Goal: Task Accomplishment & Management: Use online tool/utility

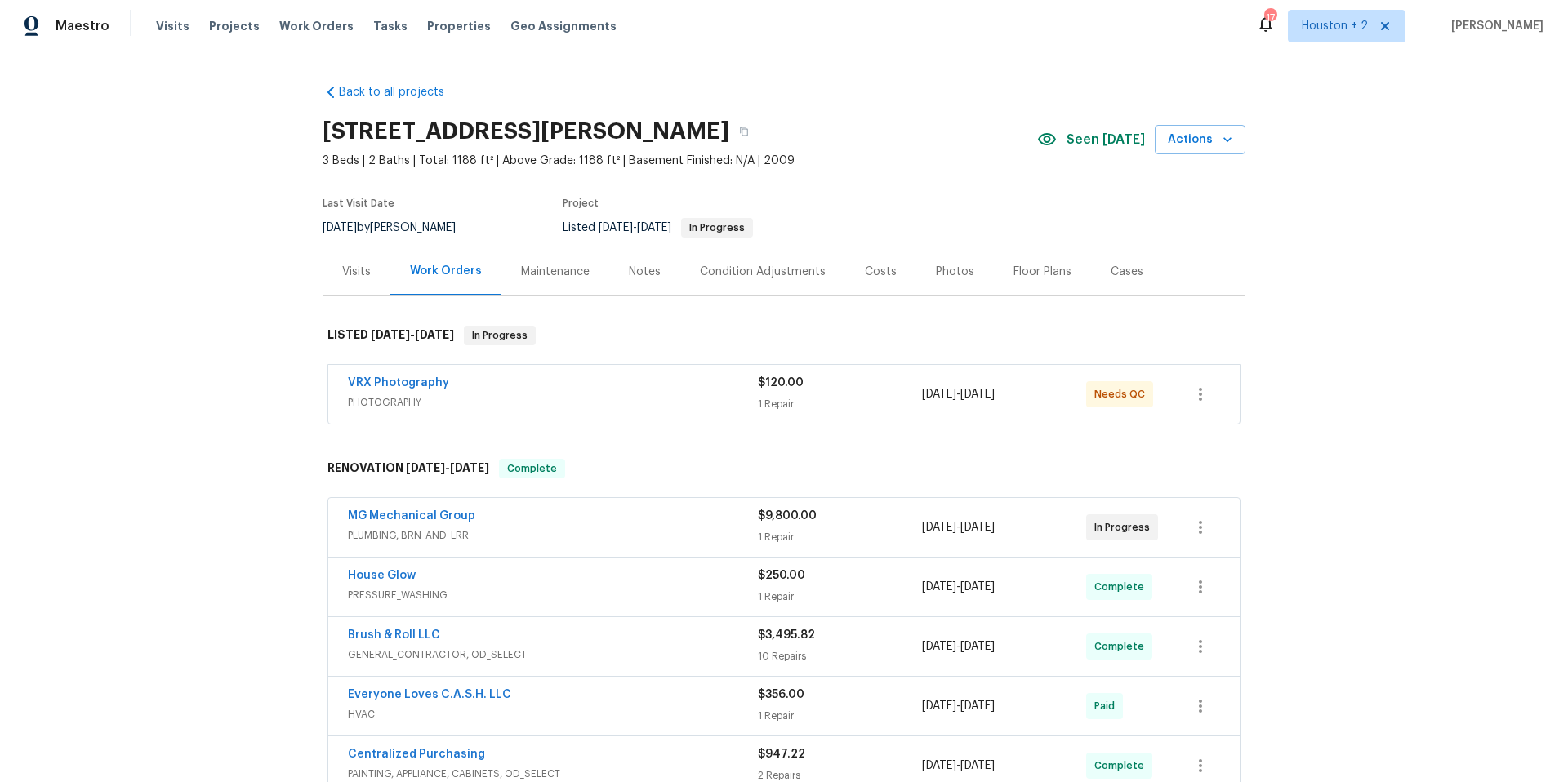
scroll to position [9, 0]
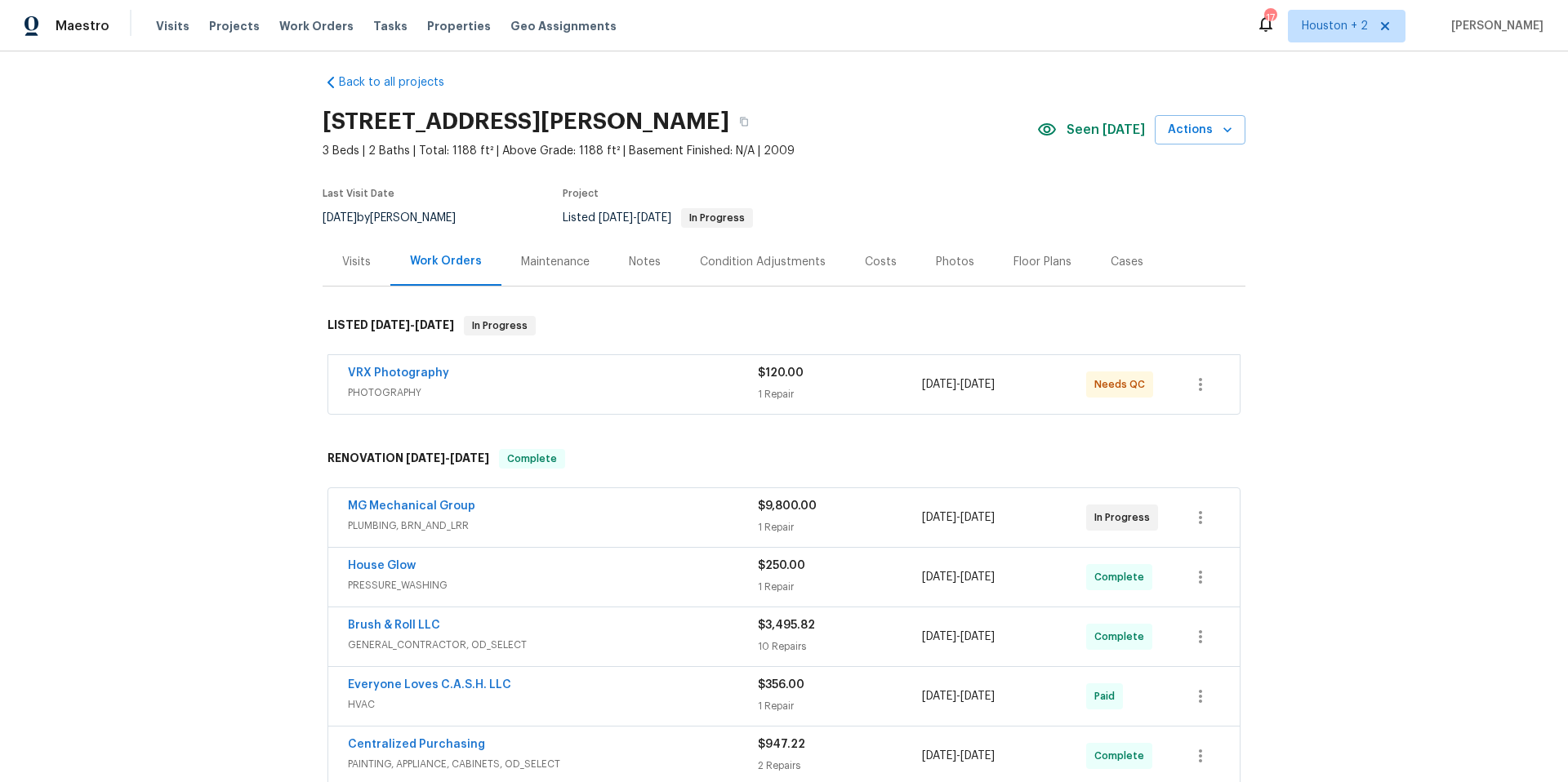
click at [871, 263] on div "Costs" at bounding box center [880, 261] width 32 height 16
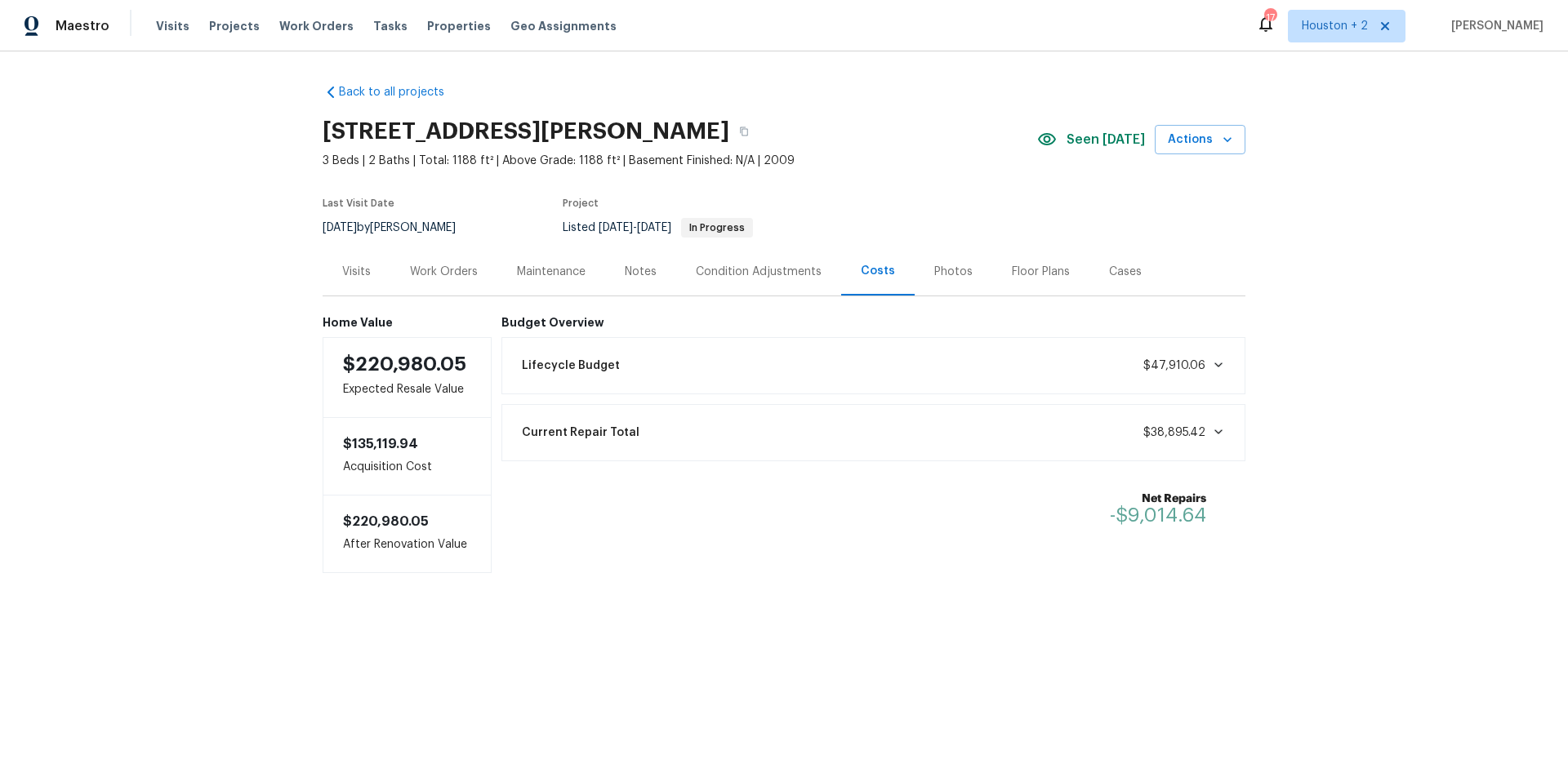
click at [1072, 370] on div "Lifecycle Budget $47,910.06" at bounding box center [874, 365] width 723 height 36
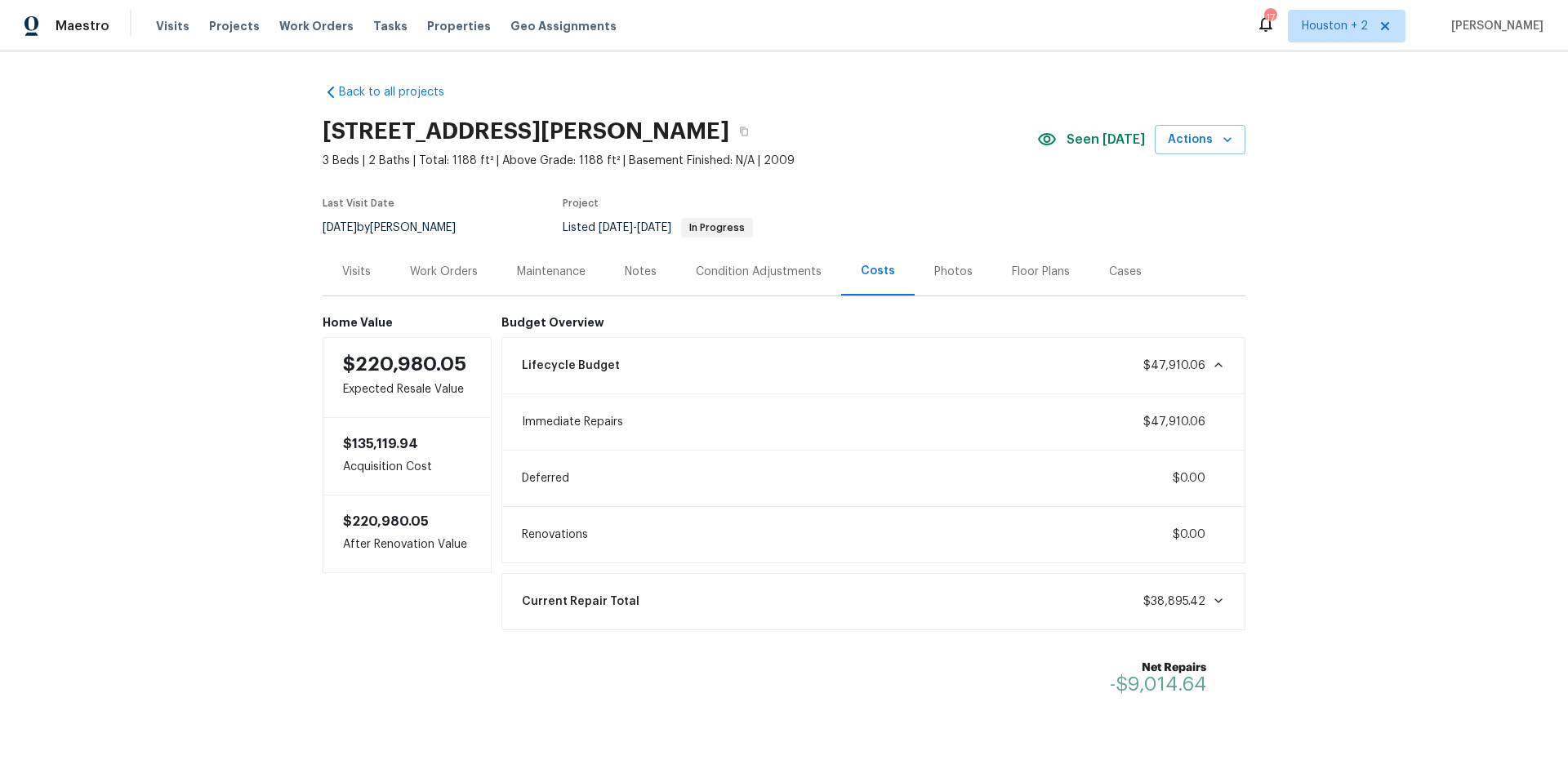
click at [440, 265] on div "Work Orders" at bounding box center [444, 272] width 67 height 16
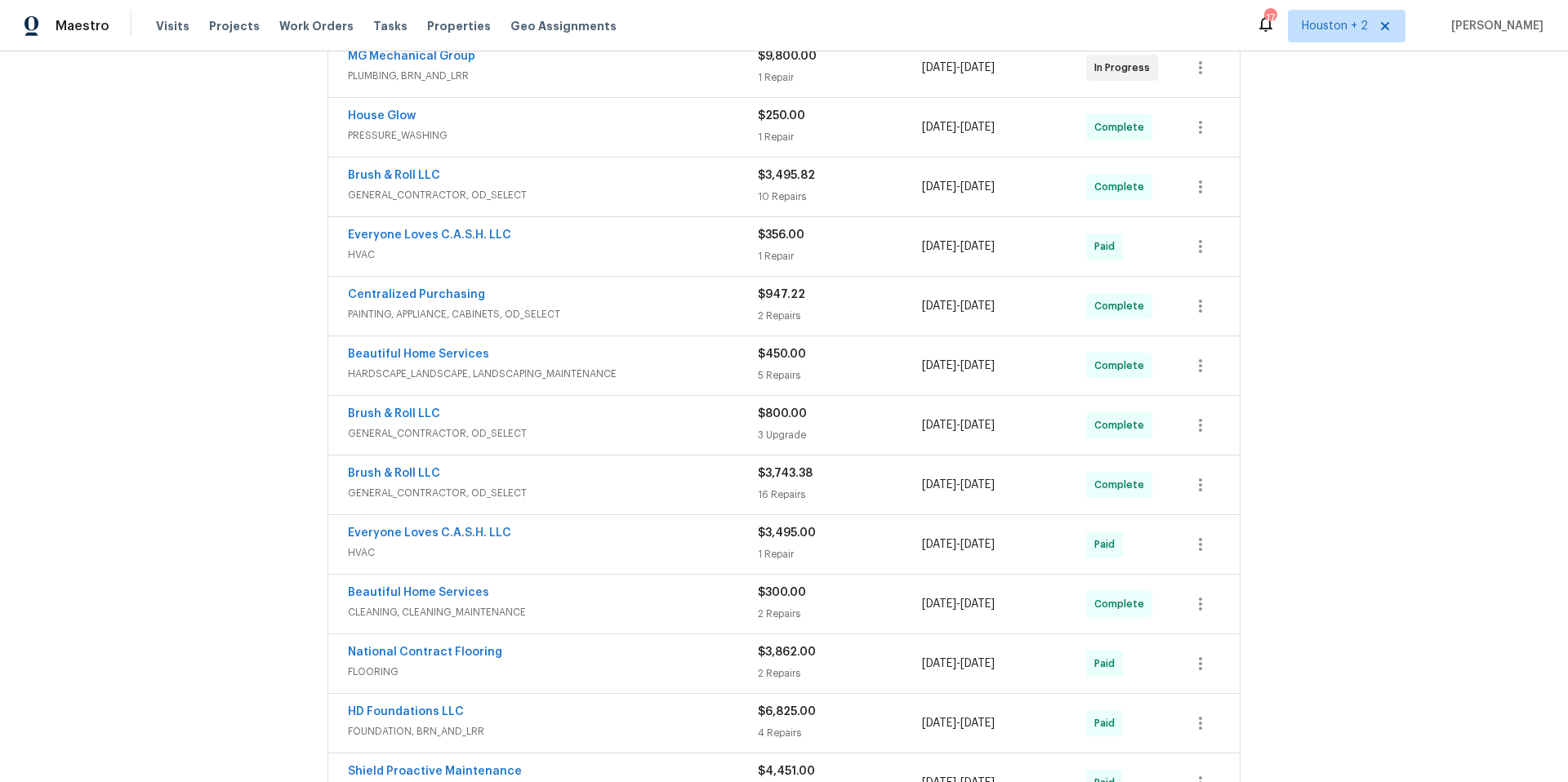
scroll to position [438, 0]
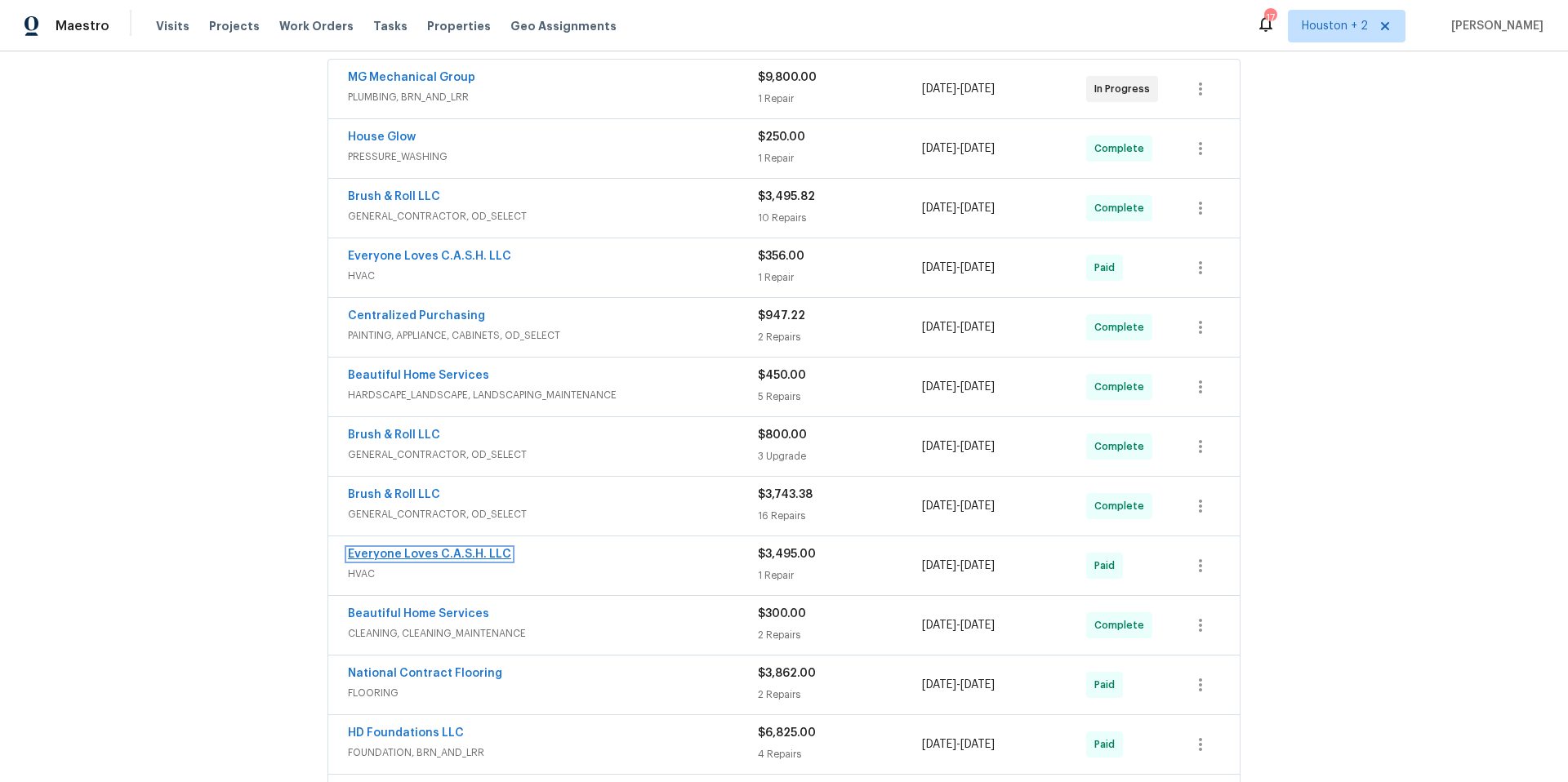
click at [479, 549] on link "Everyone Loves C.A.S.H. LLC" at bounding box center [429, 554] width 163 height 11
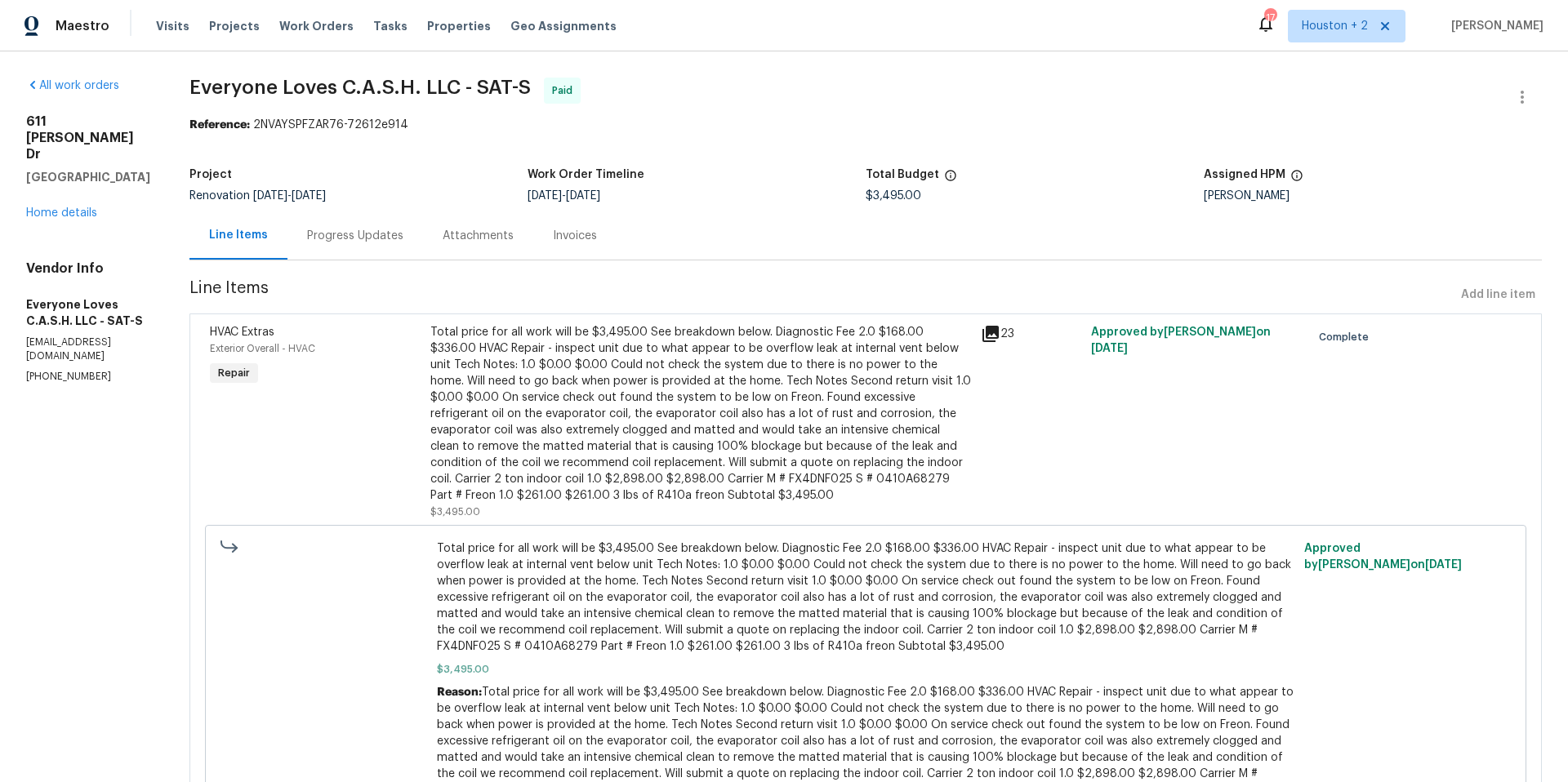
click at [998, 332] on icon at bounding box center [990, 333] width 16 height 16
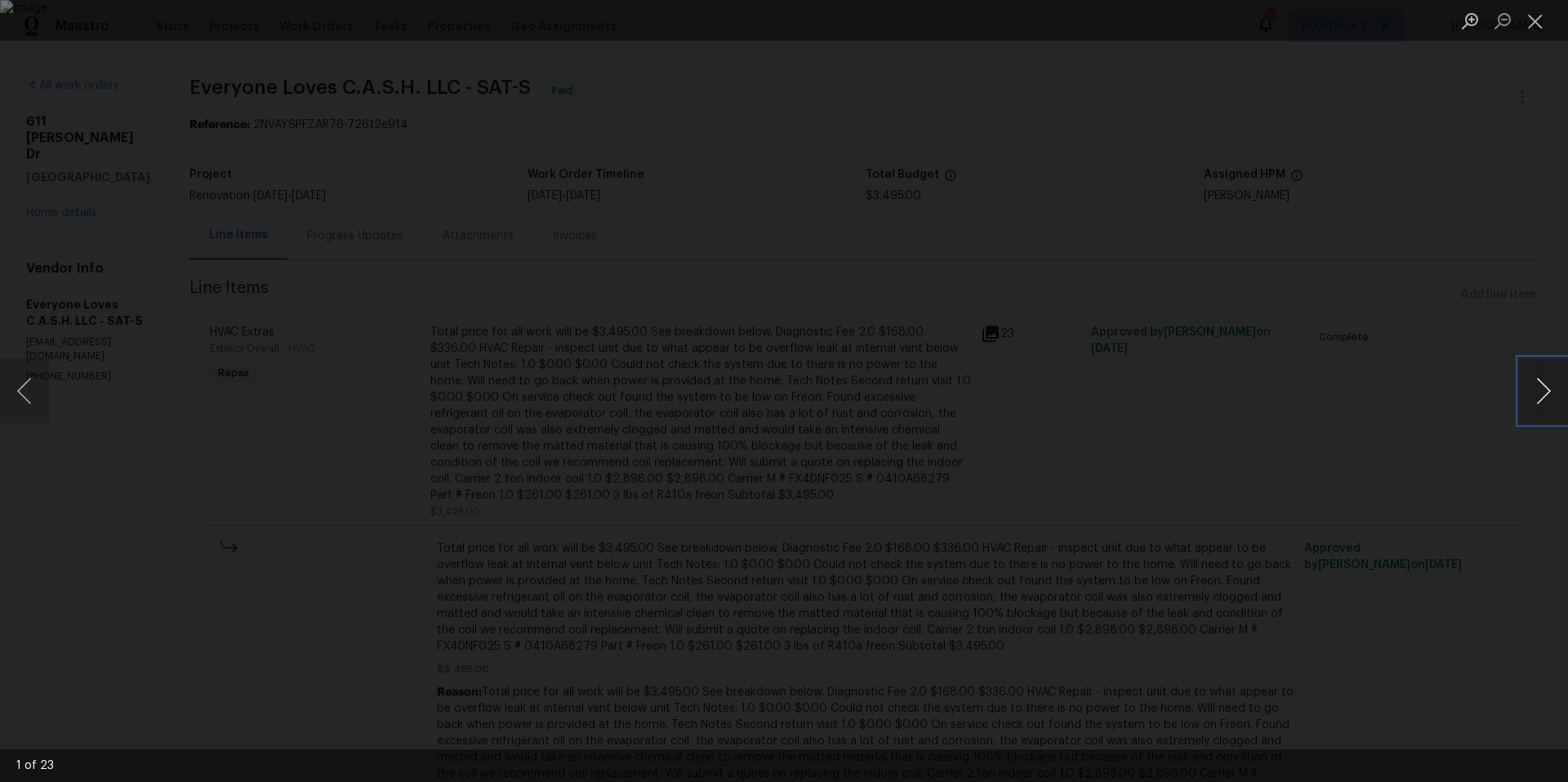
click at [1533, 389] on button "Next image" at bounding box center [1543, 391] width 49 height 66
click at [1547, 390] on button "Next image" at bounding box center [1543, 391] width 49 height 66
click at [35, 391] on button "Previous image" at bounding box center [24, 391] width 49 height 66
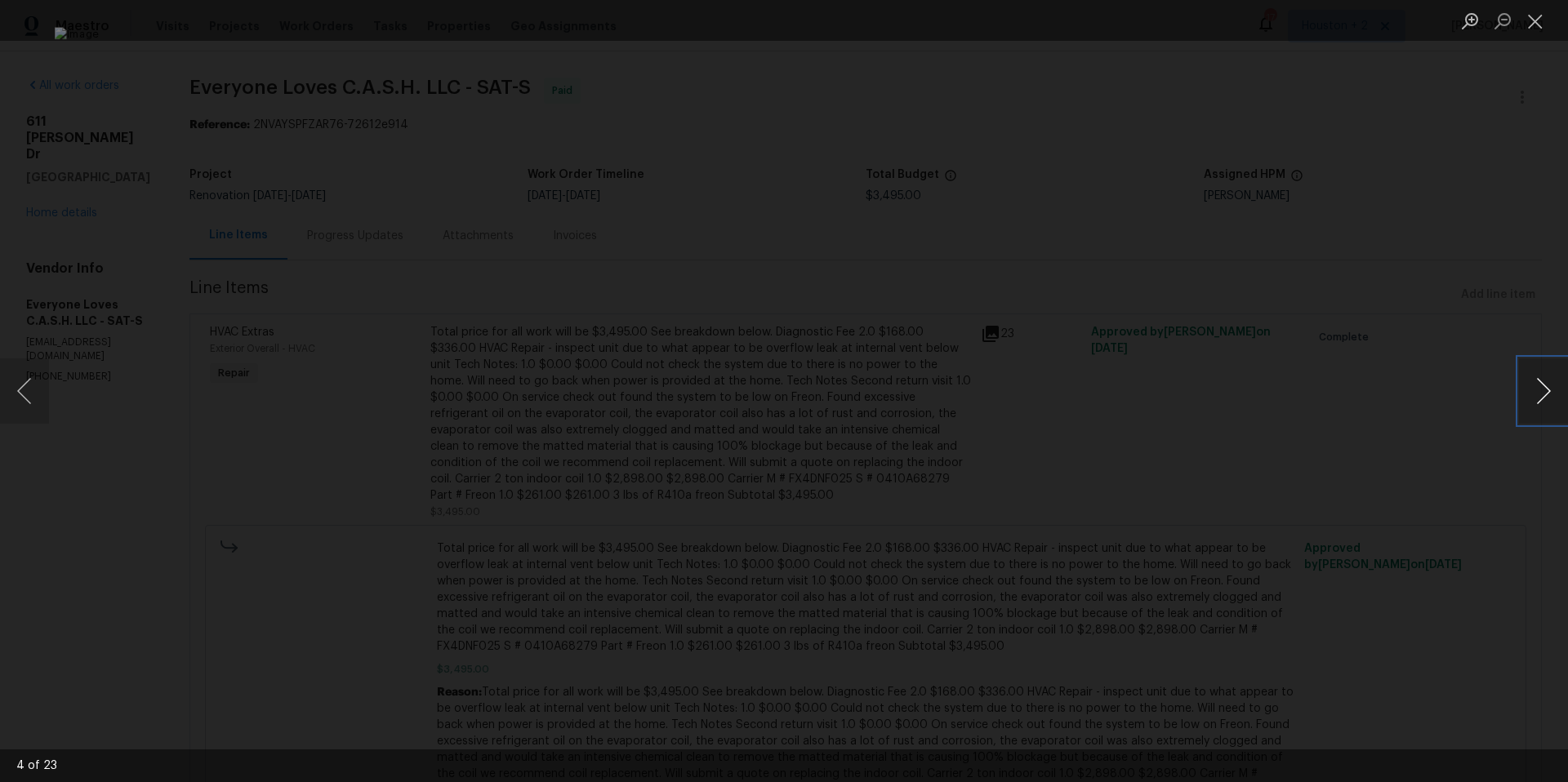
click at [1538, 383] on button "Next image" at bounding box center [1543, 391] width 49 height 66
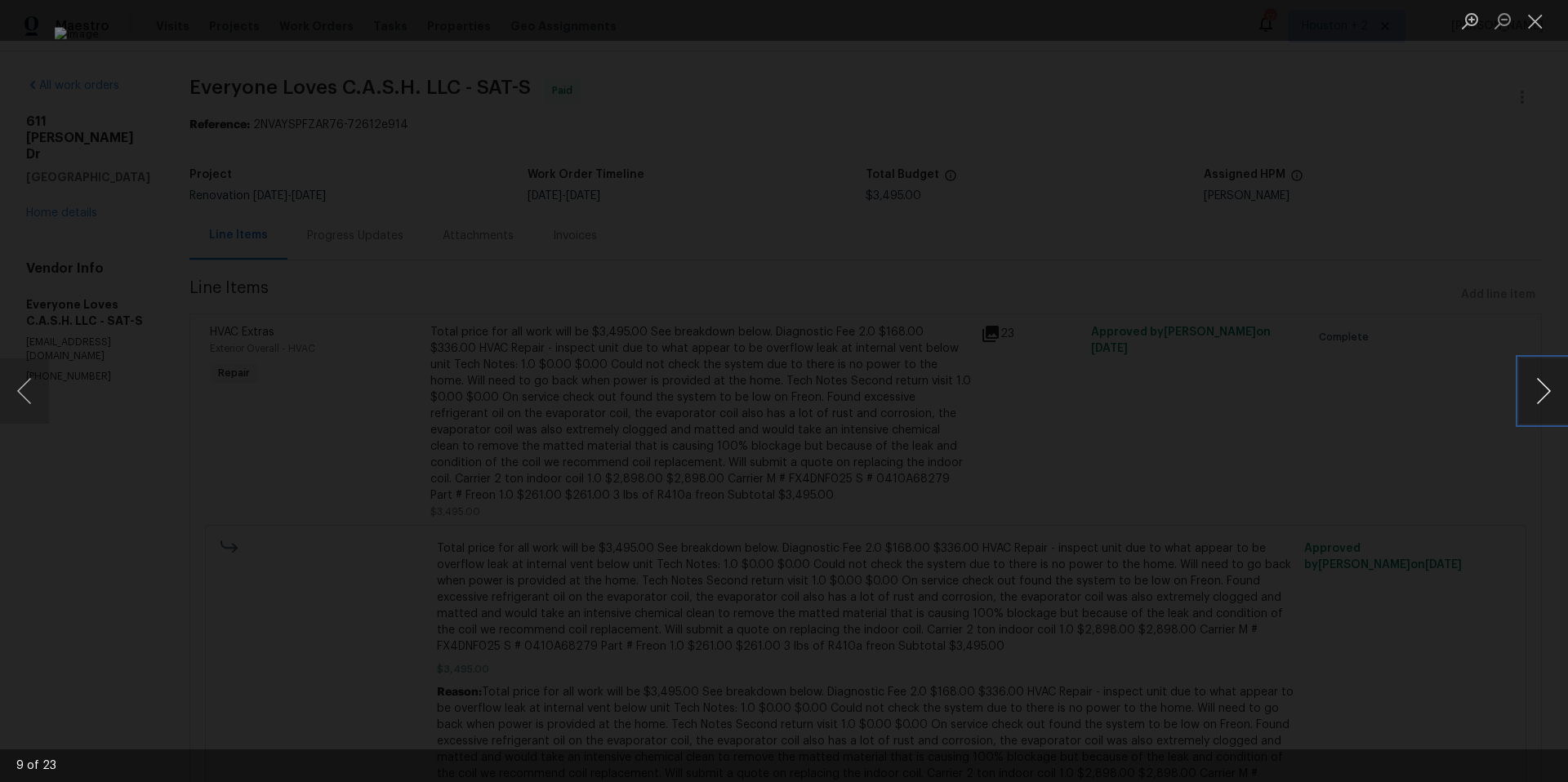
click at [1538, 383] on button "Next image" at bounding box center [1543, 391] width 49 height 66
click at [1538, 382] on button "Next image" at bounding box center [1543, 391] width 49 height 66
